Goal: Obtain resource: Download file/media

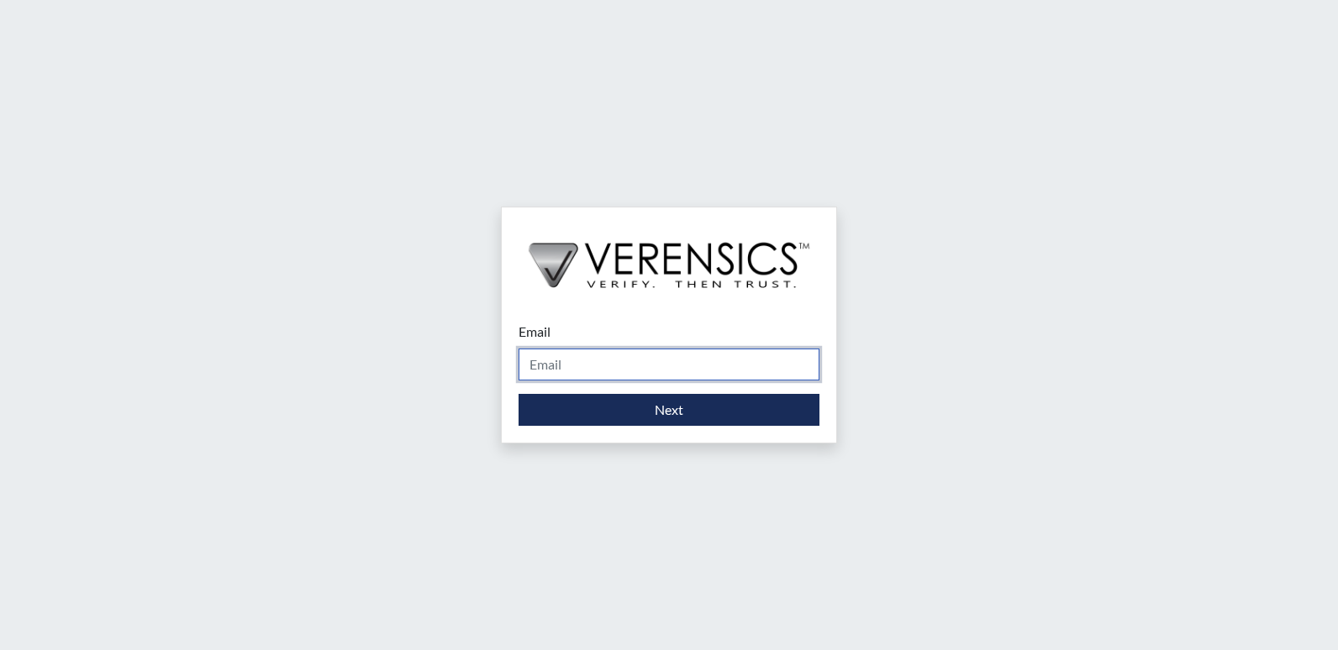
click at [653, 368] on input "Email" at bounding box center [669, 365] width 301 height 32
type input "[EMAIL_ADDRESS][DOMAIN_NAME]"
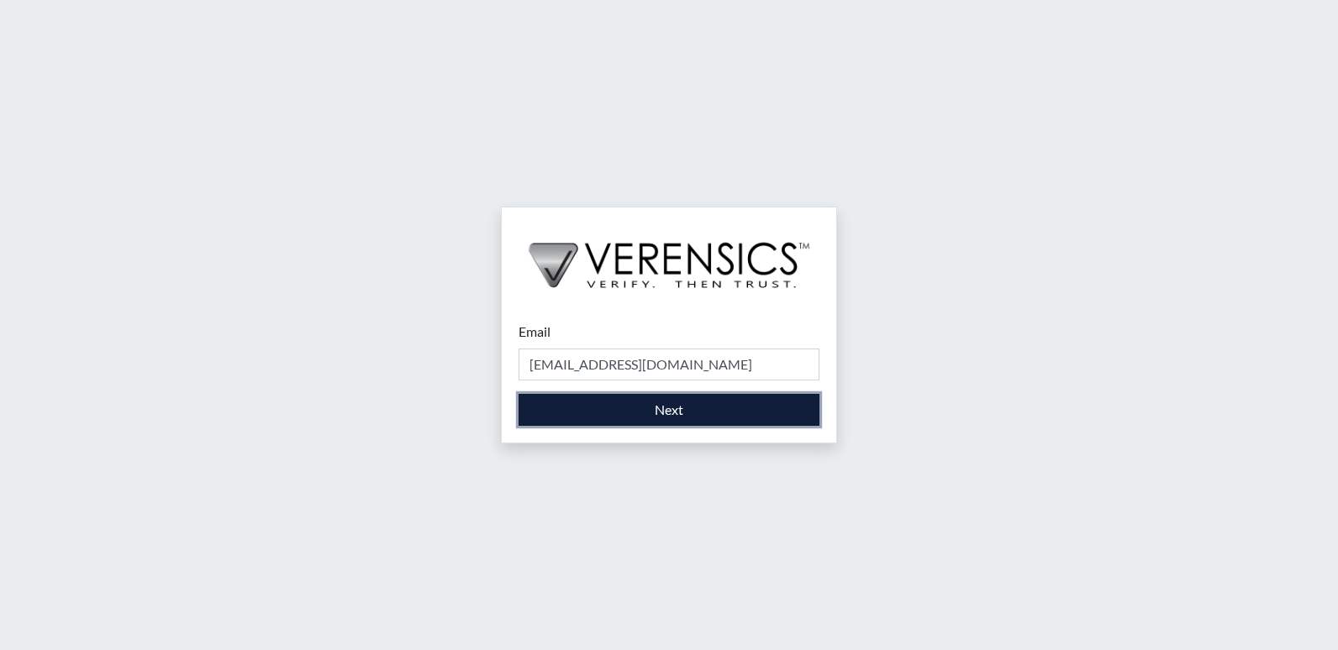
drag, startPoint x: 655, startPoint y: 413, endPoint x: 680, endPoint y: 431, distance: 30.6
click at [656, 413] on button "Next" at bounding box center [669, 410] width 301 height 32
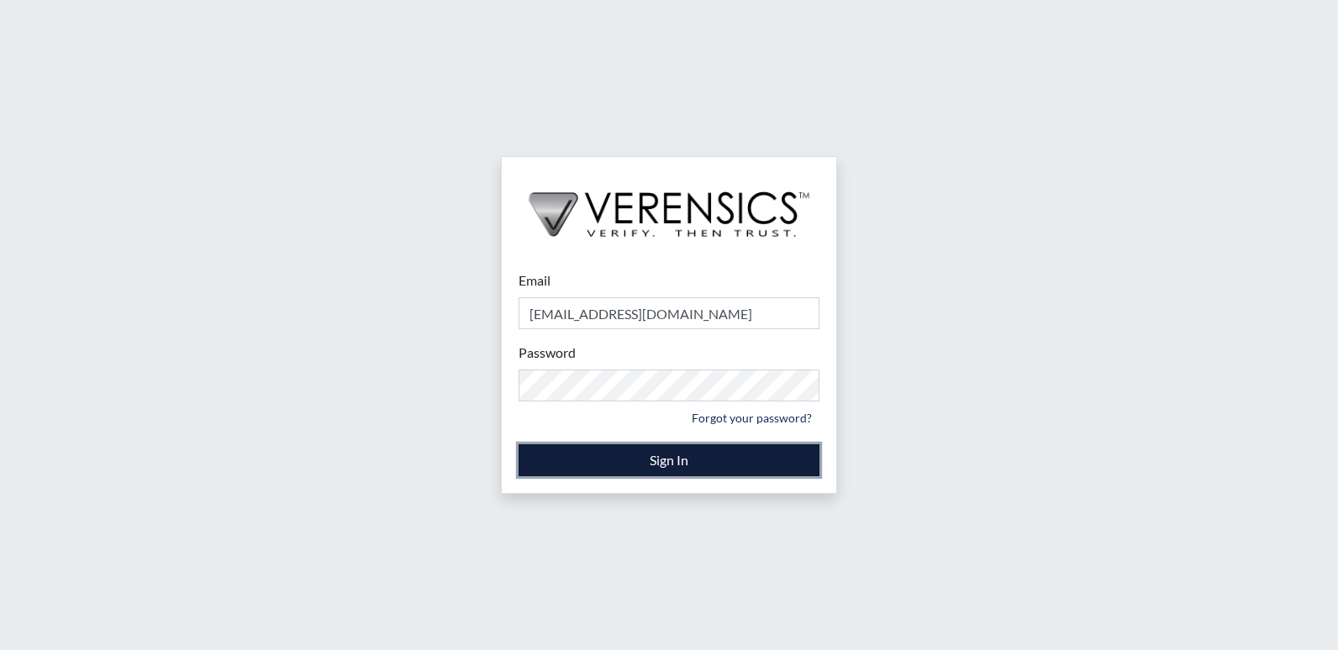
click at [671, 455] on button "Sign In" at bounding box center [669, 461] width 301 height 32
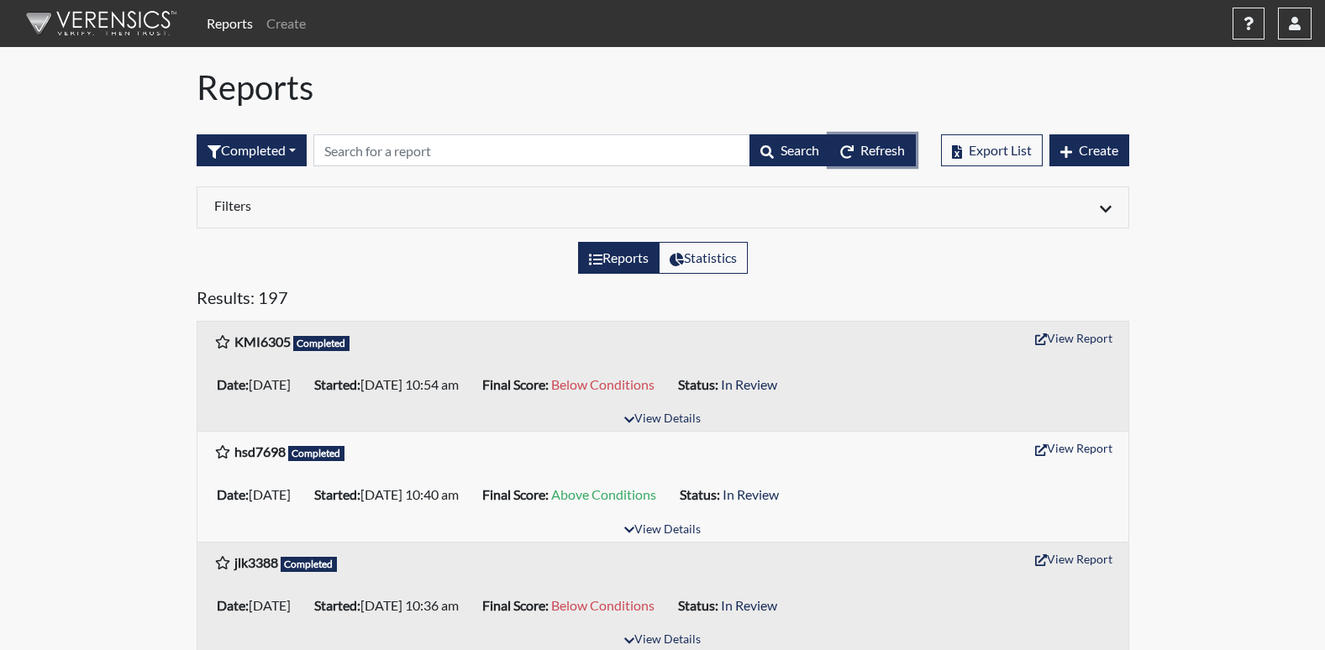
click at [876, 152] on span "Refresh" at bounding box center [883, 150] width 45 height 16
click at [877, 154] on span "Refresh" at bounding box center [883, 150] width 45 height 16
click at [861, 146] on span "Refresh" at bounding box center [883, 150] width 45 height 16
click at [892, 140] on button "Refresh" at bounding box center [872, 150] width 87 height 32
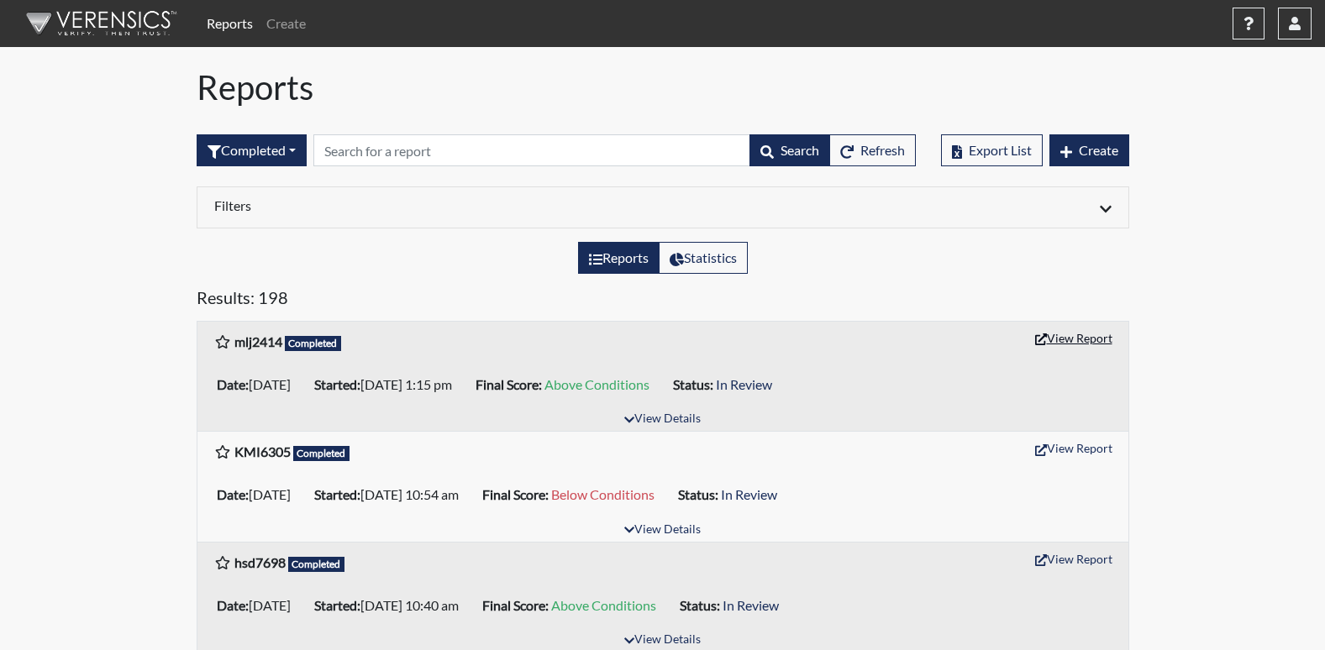
click at [1054, 340] on button "View Report" at bounding box center [1074, 338] width 92 height 26
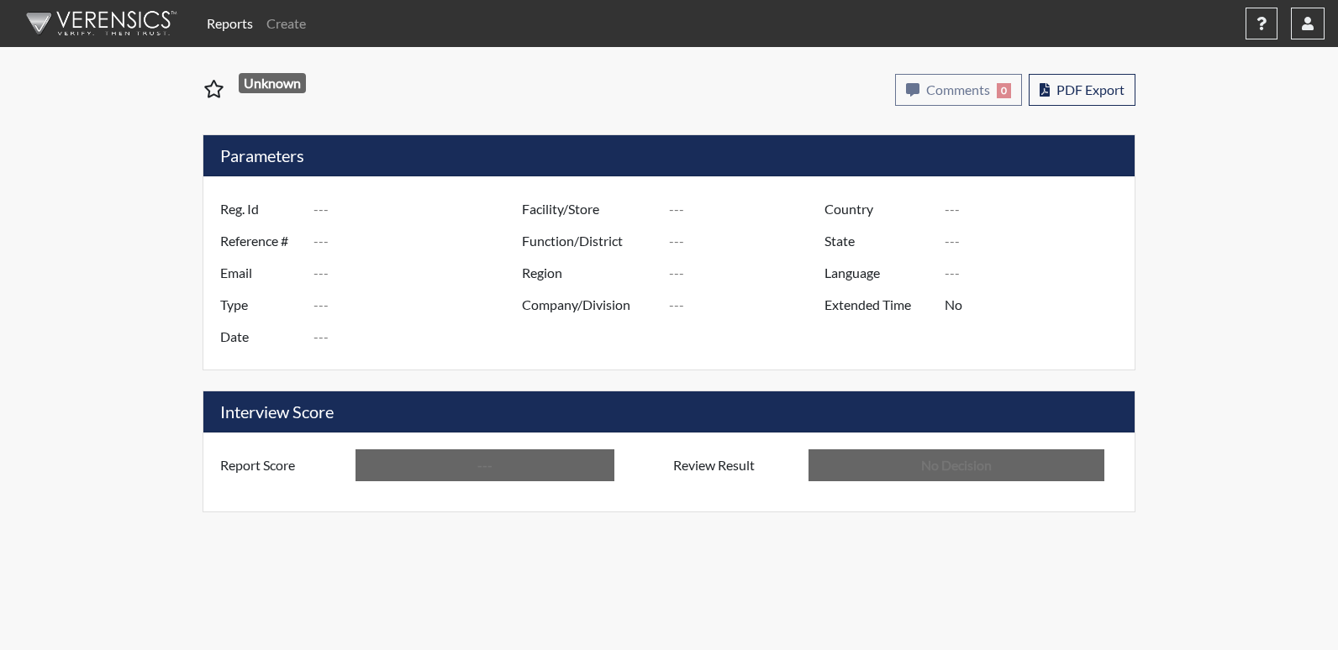
type input "mlj2414"
type input "50836"
type input "---"
type input "Corrections Pre-Employment"
type input "Aug 19, 2025"
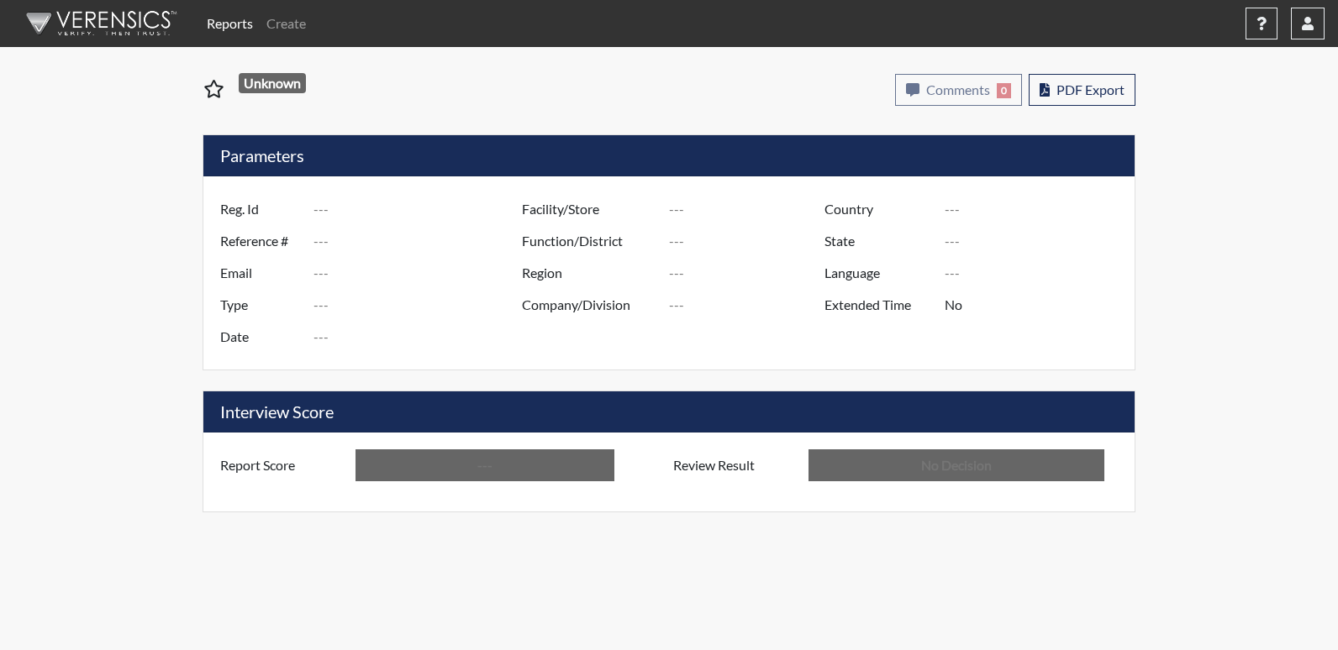
type input "Central SP"
type input "[GEOGRAPHIC_DATA]"
type input "[US_STATE]"
type input "English"
type input "Above Conditions"
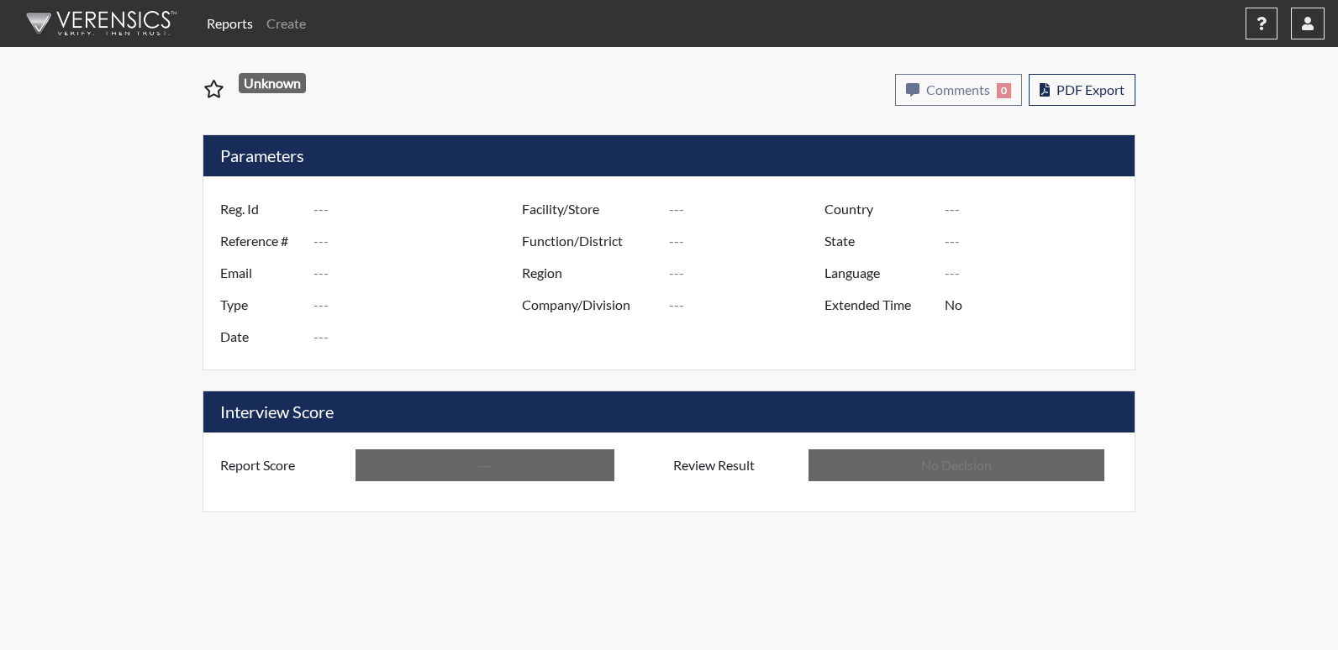
type input "In Review"
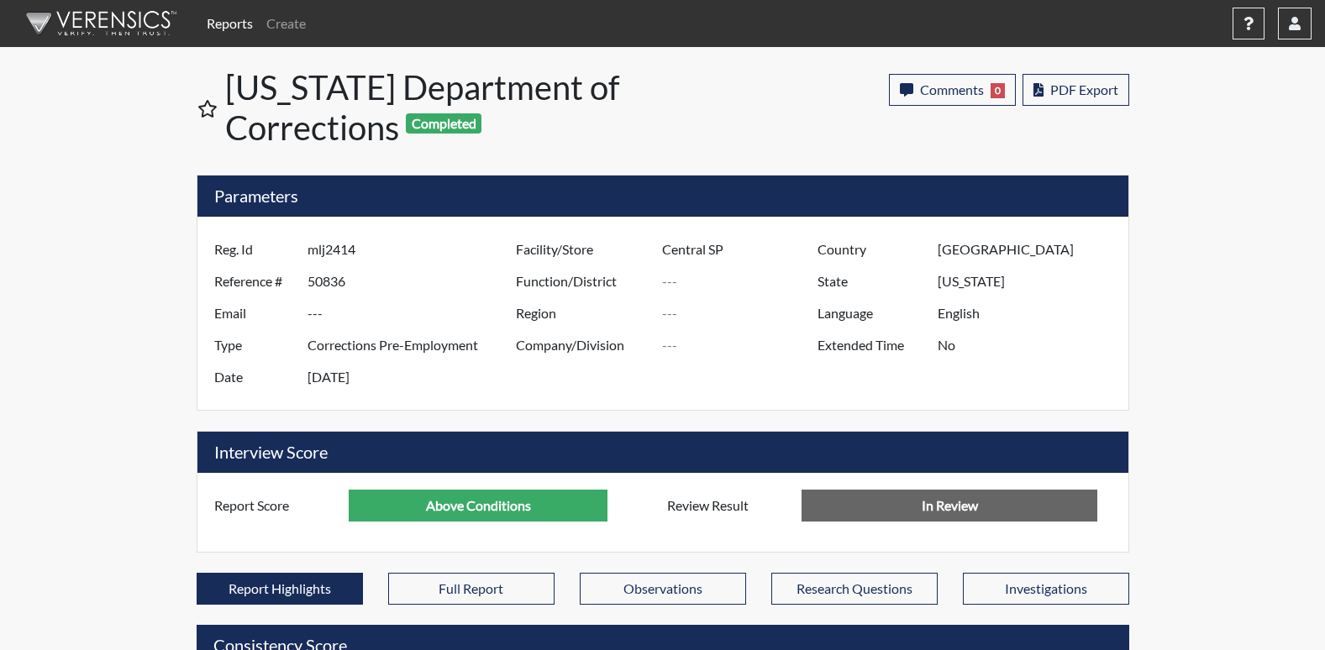
scroll to position [279, 698]
click at [1081, 100] on button "PDF Export" at bounding box center [1076, 90] width 107 height 32
